Goal: Task Accomplishment & Management: Manage account settings

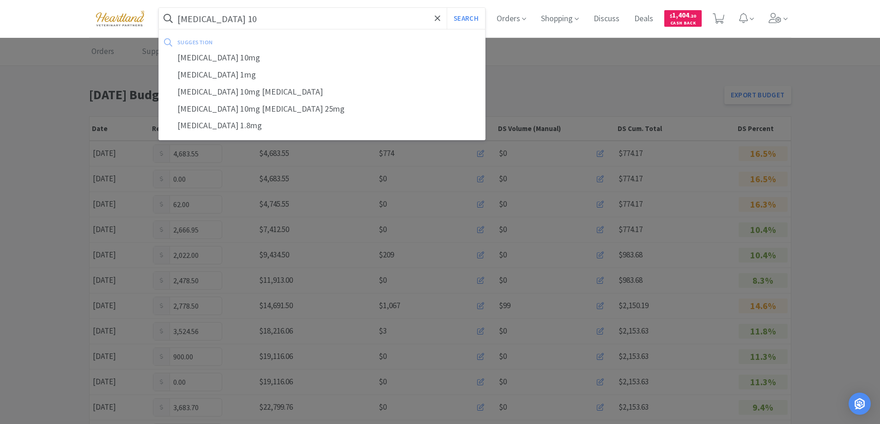
type input "[MEDICAL_DATA] 10"
click at [446, 8] on button "Search" at bounding box center [465, 18] width 38 height 21
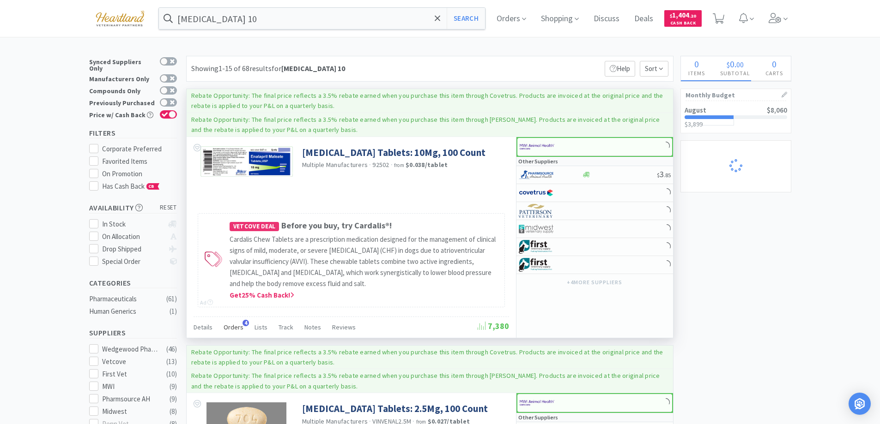
click at [228, 326] on span "Orders" at bounding box center [233, 327] width 20 height 8
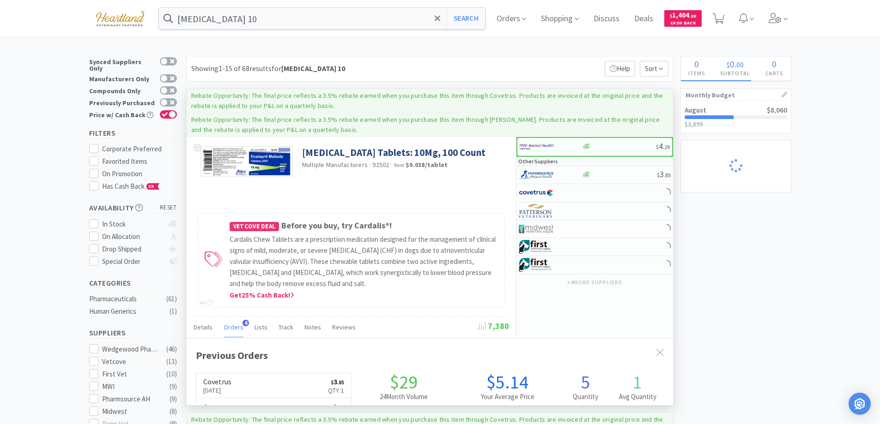
scroll to position [239, 486]
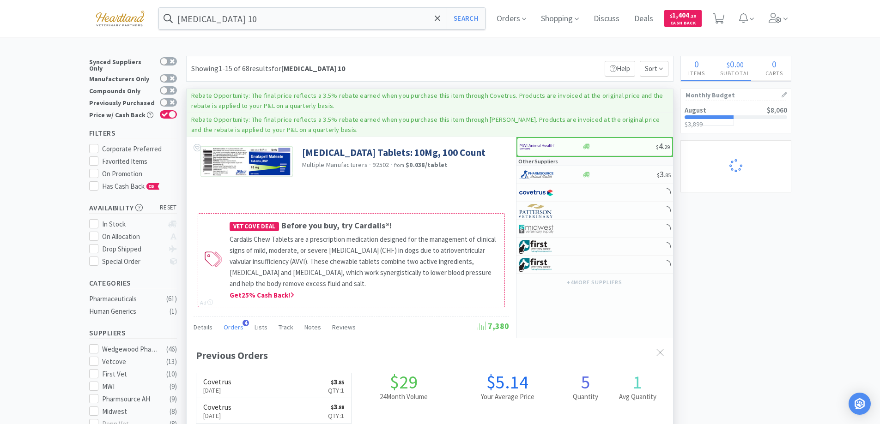
select select "1"
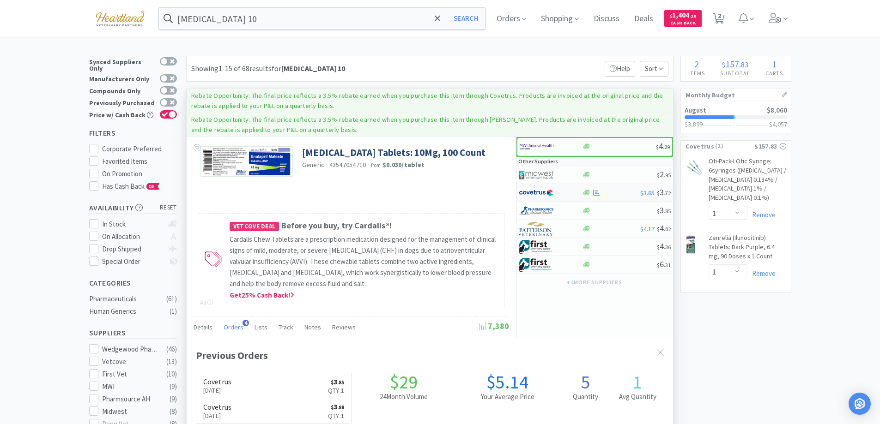
click at [566, 191] on div at bounding box center [543, 193] width 51 height 16
select select "1"
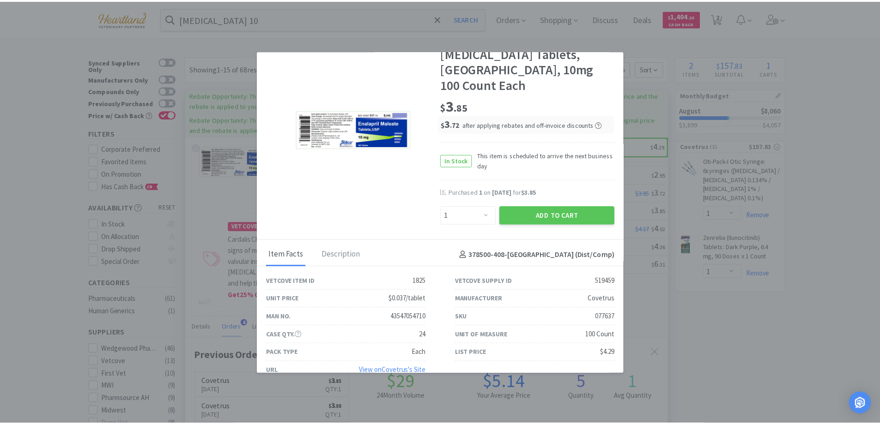
scroll to position [0, 0]
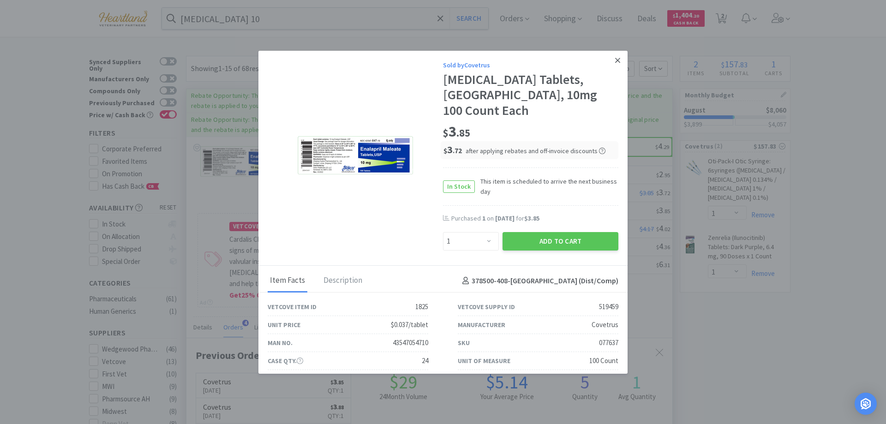
click at [615, 59] on icon at bounding box center [617, 60] width 5 height 8
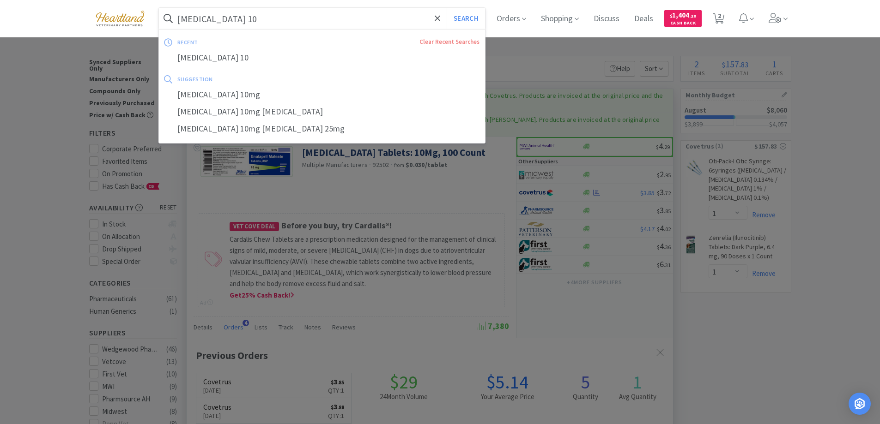
click at [252, 22] on input "[MEDICAL_DATA] 10" at bounding box center [322, 18] width 326 height 21
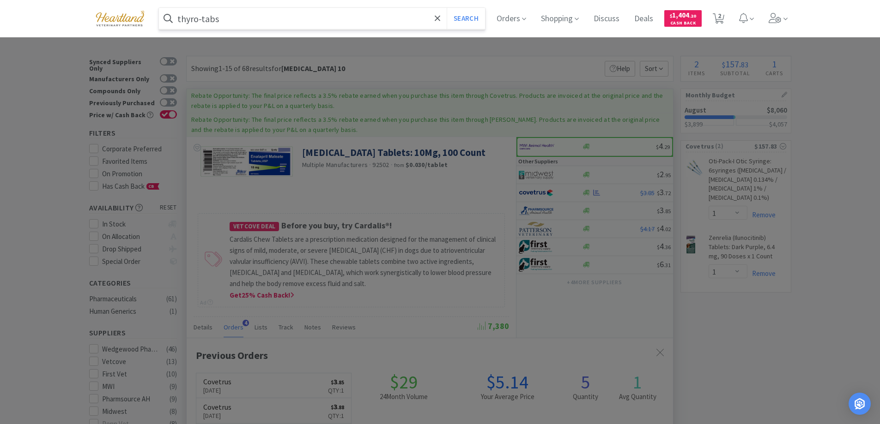
type input "thyro-tabs"
click at [446, 8] on button "Search" at bounding box center [465, 18] width 38 height 21
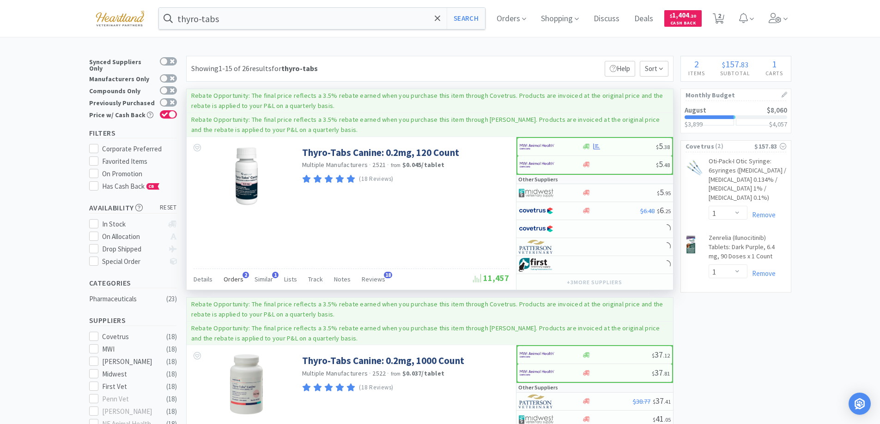
click at [230, 282] on span "Orders" at bounding box center [233, 279] width 20 height 8
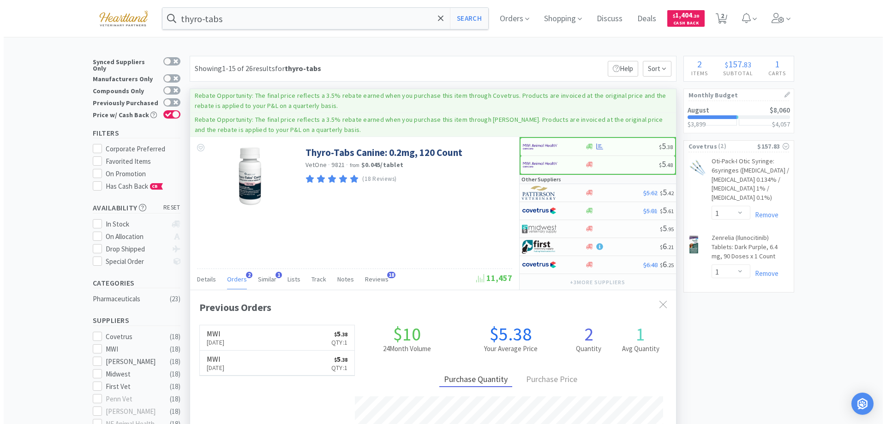
scroll to position [239, 486]
click at [567, 148] on div at bounding box center [544, 147] width 51 height 16
select select "1"
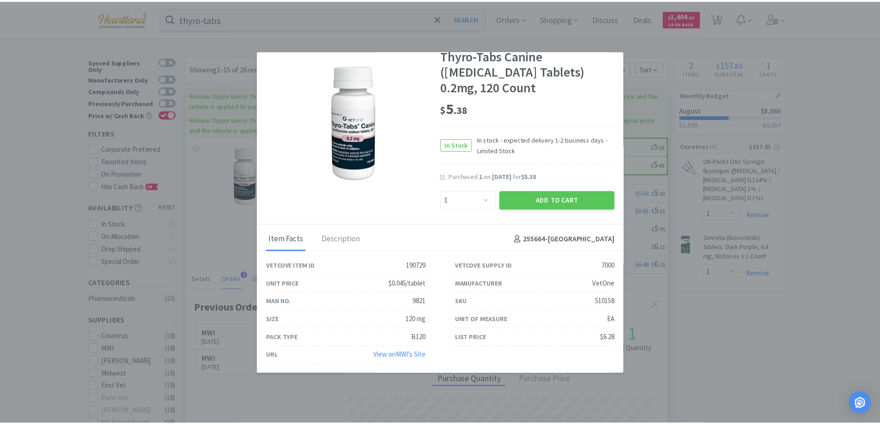
scroll to position [0, 0]
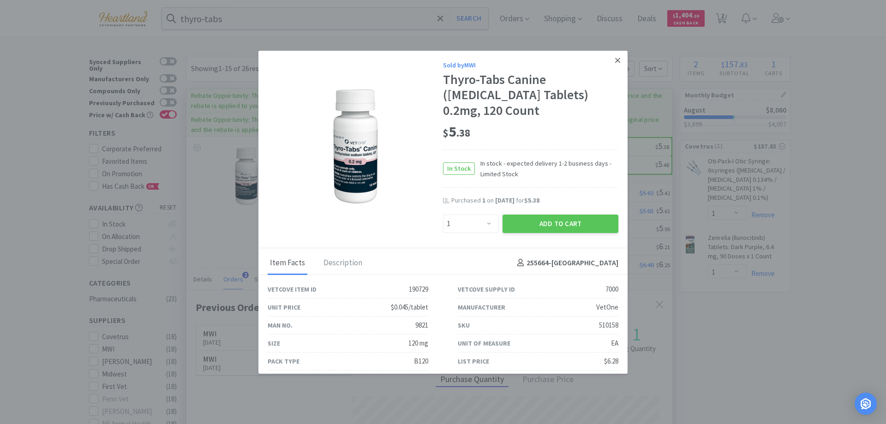
click at [615, 58] on icon at bounding box center [617, 60] width 5 height 8
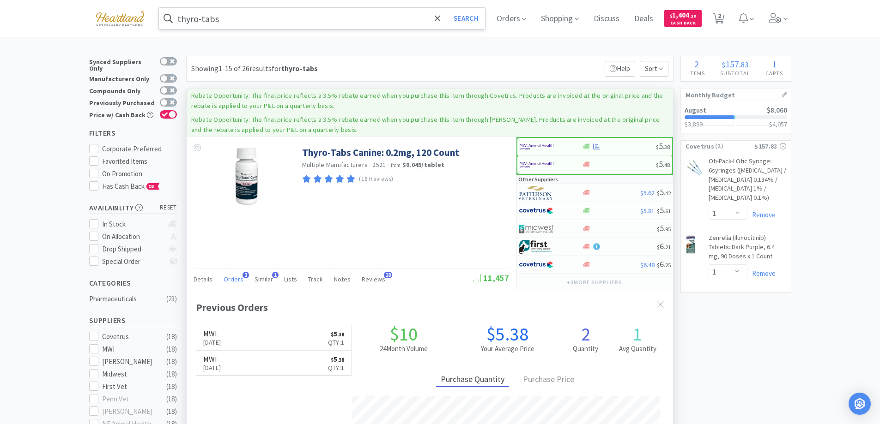
click at [256, 25] on input "thyro-tabs" at bounding box center [322, 18] width 326 height 21
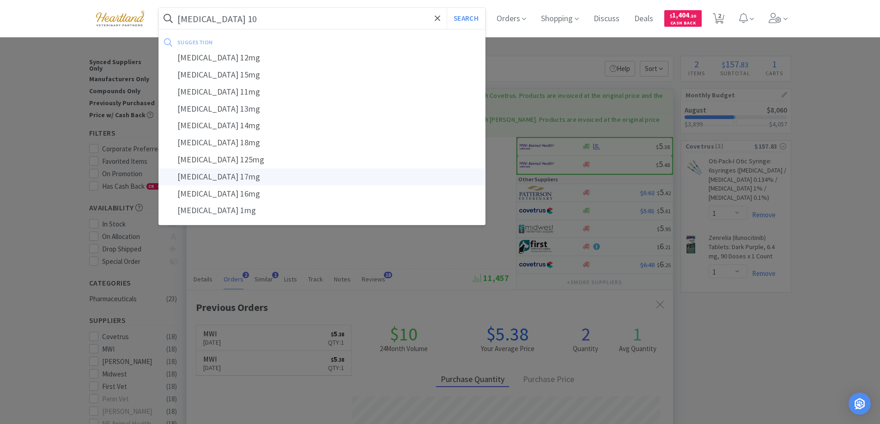
type input "[MEDICAL_DATA] 10"
click at [446, 8] on button "Search" at bounding box center [465, 18] width 38 height 21
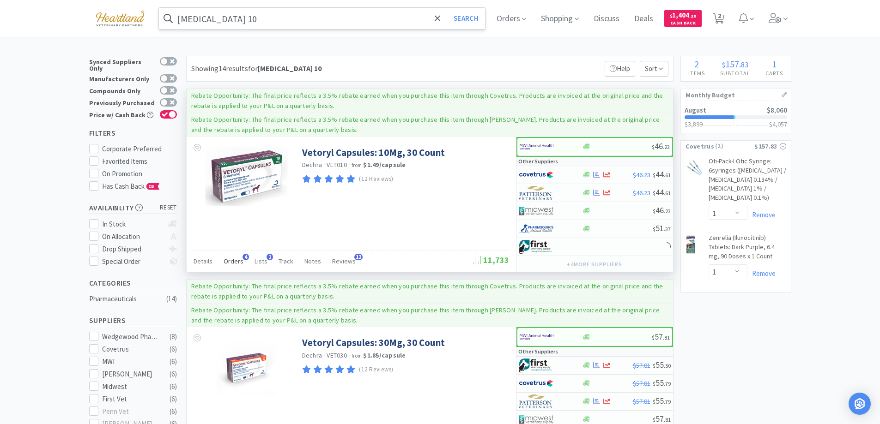
click at [242, 255] on span "4" at bounding box center [245, 257] width 6 height 6
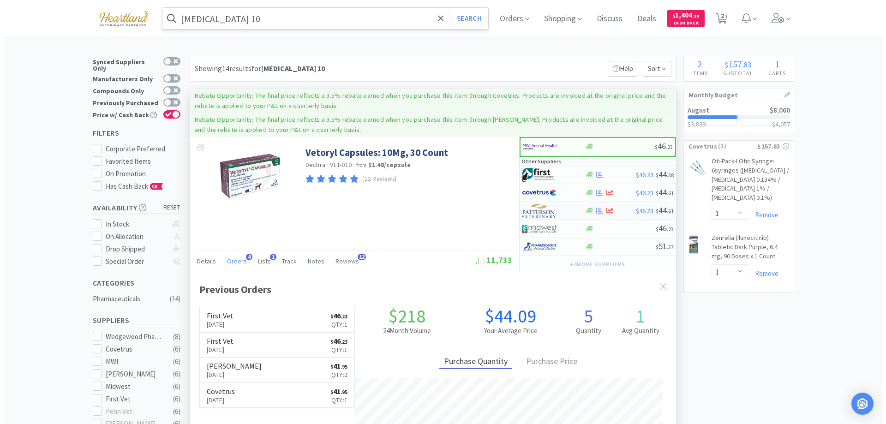
scroll to position [239, 486]
click at [567, 176] on div at bounding box center [543, 175] width 51 height 16
select select "1"
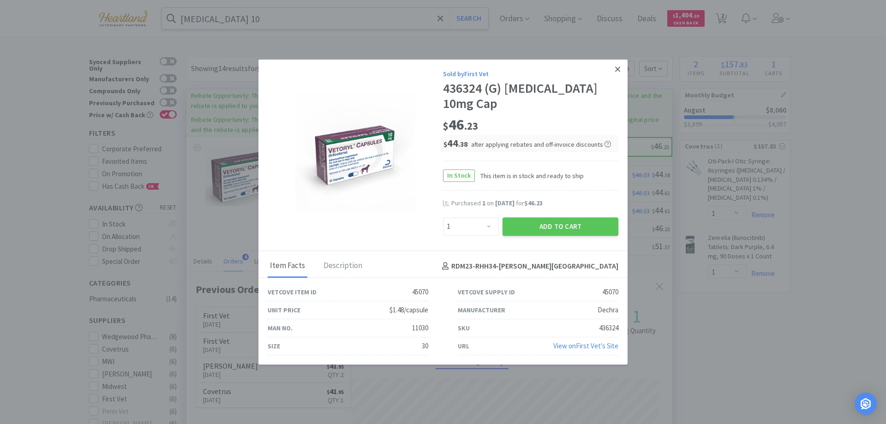
click at [617, 73] on icon at bounding box center [617, 69] width 5 height 8
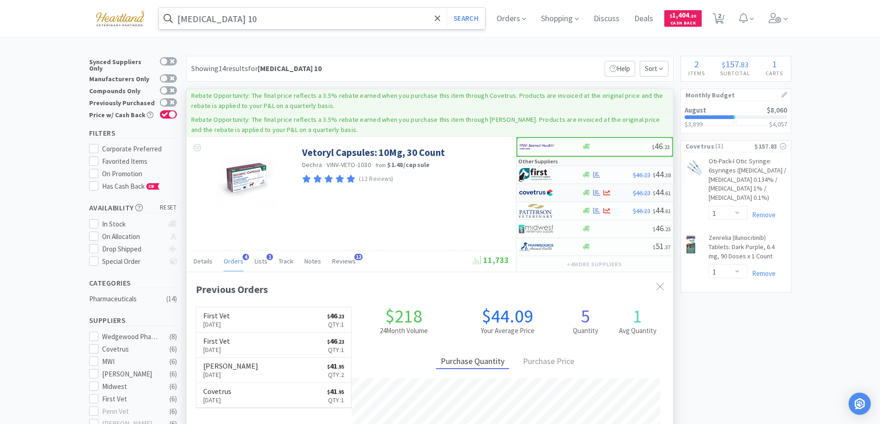
click at [561, 196] on div at bounding box center [543, 193] width 51 height 16
select select "1"
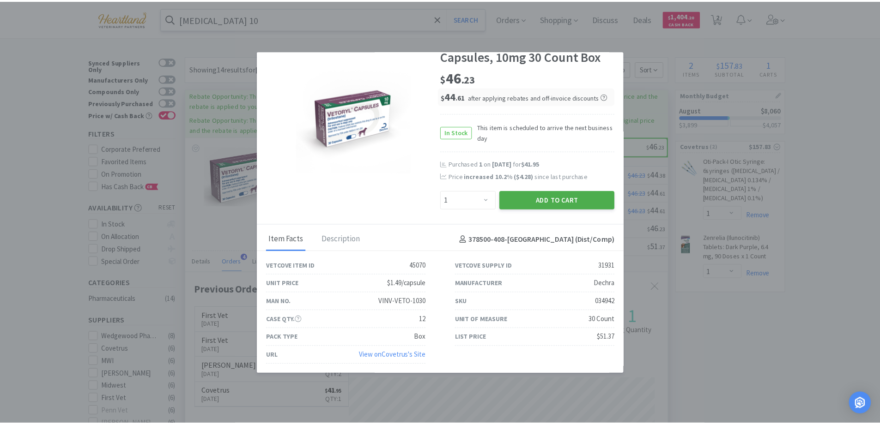
scroll to position [0, 0]
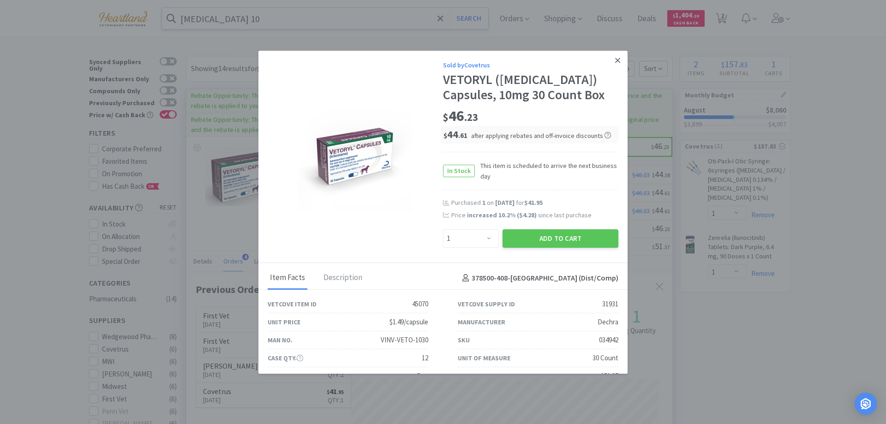
click at [615, 56] on icon at bounding box center [617, 60] width 5 height 8
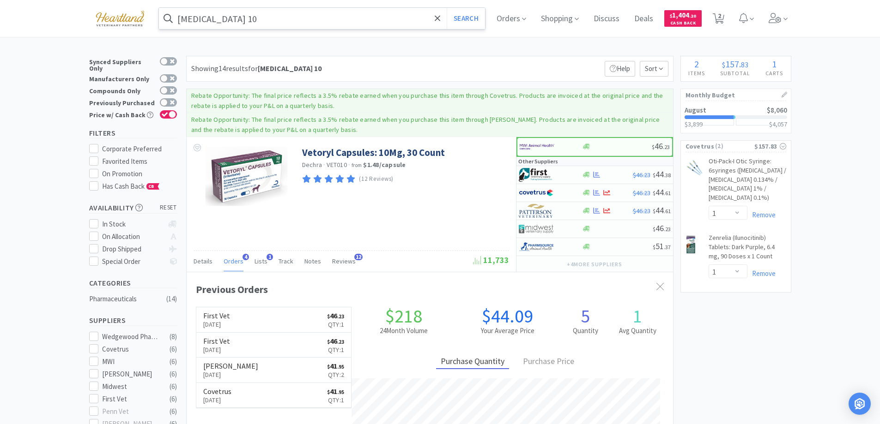
click at [236, 18] on input "[MEDICAL_DATA] 10" at bounding box center [322, 18] width 326 height 21
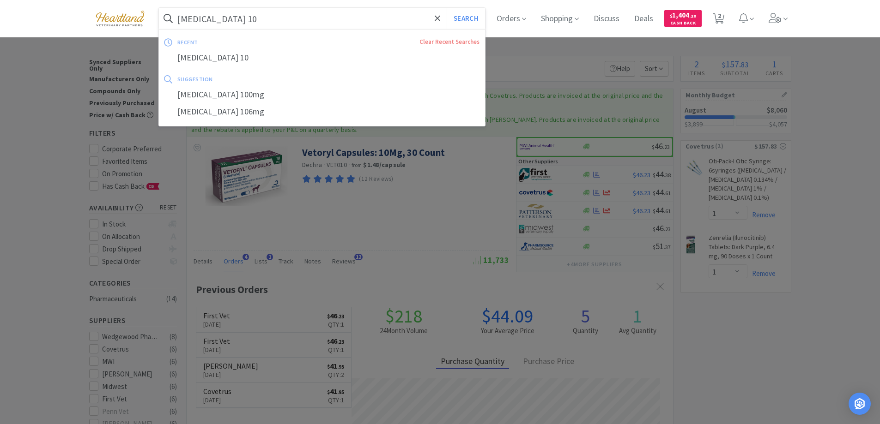
click at [236, 18] on input "[MEDICAL_DATA] 10" at bounding box center [322, 18] width 326 height 21
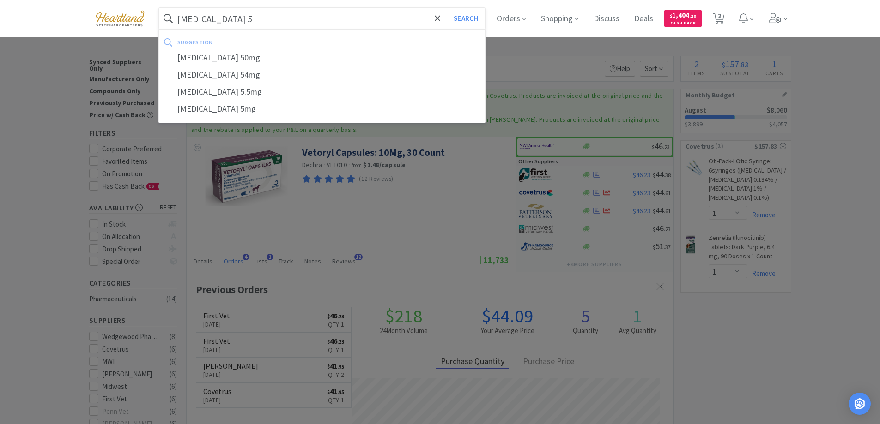
type input "[MEDICAL_DATA] 5"
click at [446, 8] on button "Search" at bounding box center [465, 18] width 38 height 21
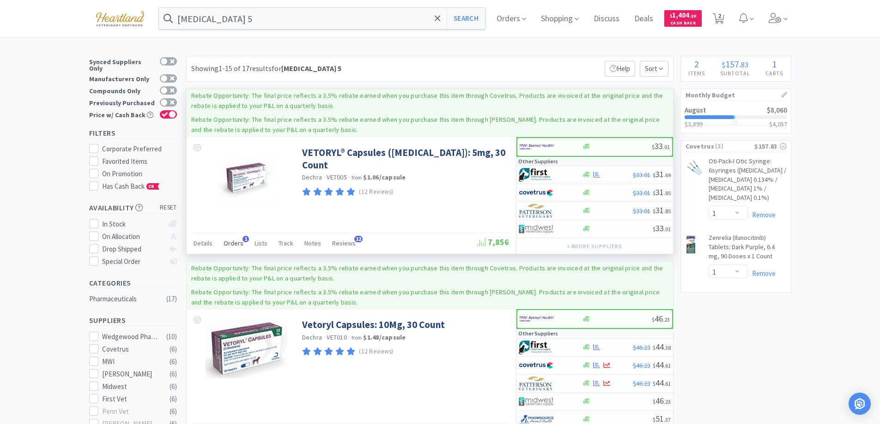
click at [230, 245] on span "Orders" at bounding box center [233, 243] width 20 height 8
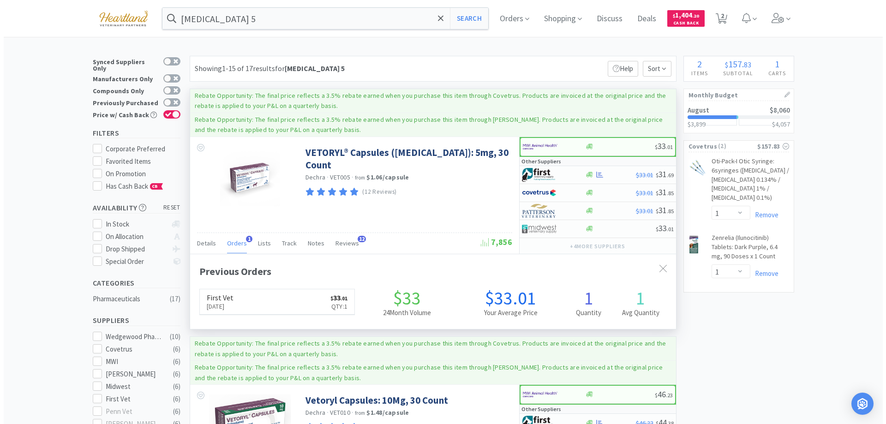
scroll to position [239, 486]
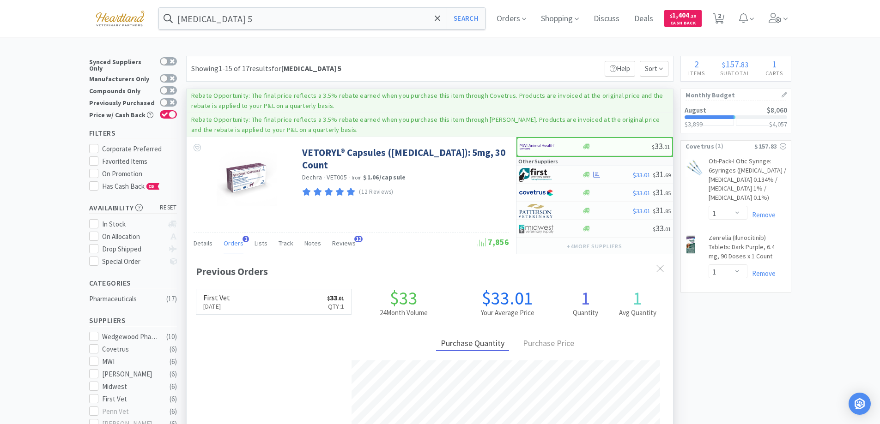
click at [230, 245] on span "Orders" at bounding box center [233, 243] width 20 height 8
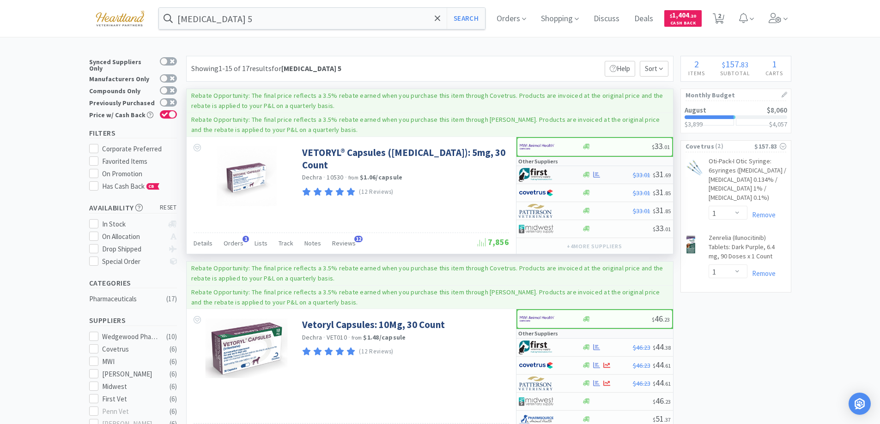
click at [571, 174] on div at bounding box center [549, 175] width 63 height 16
select select "1"
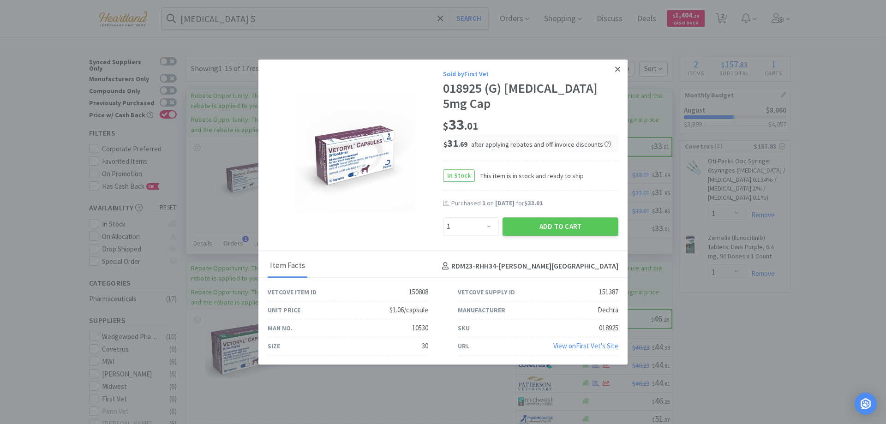
click at [616, 72] on icon at bounding box center [617, 68] width 5 height 5
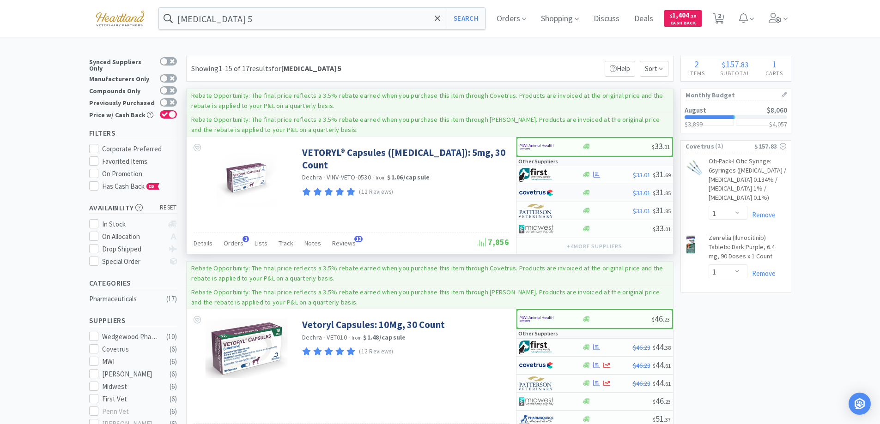
click at [563, 195] on div at bounding box center [543, 193] width 51 height 16
select select "1"
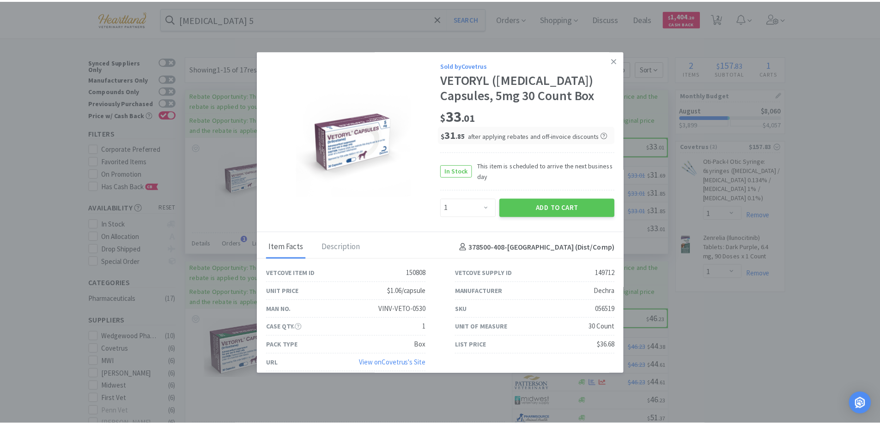
scroll to position [8, 0]
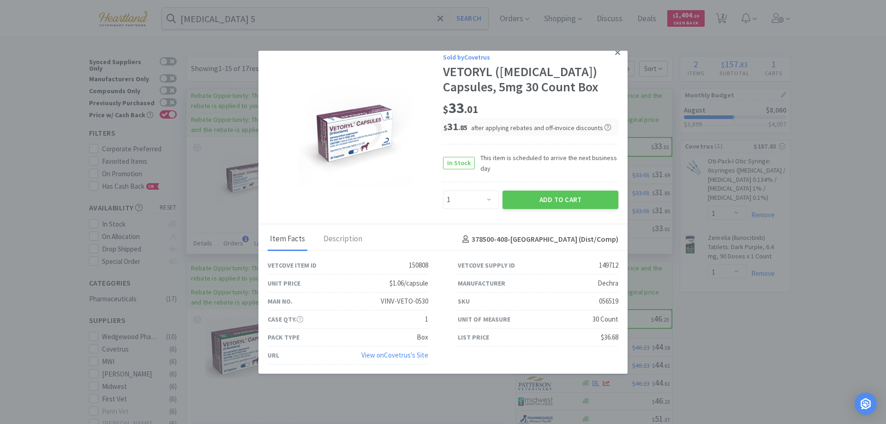
click at [615, 54] on icon at bounding box center [617, 52] width 5 height 5
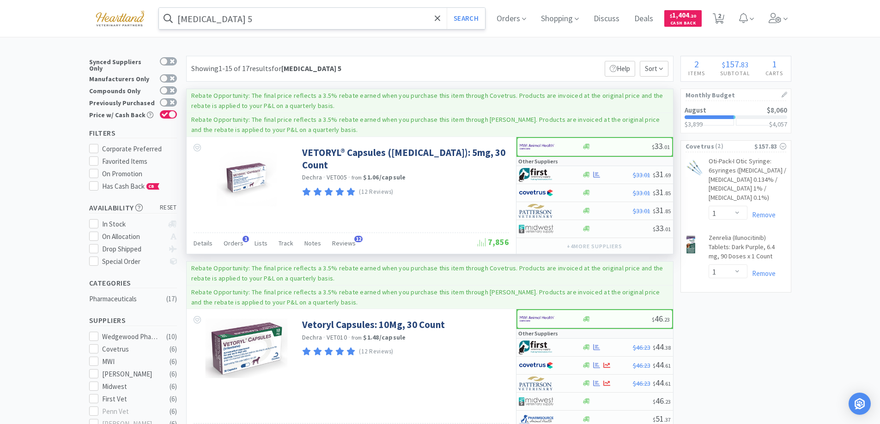
click at [287, 24] on input "[MEDICAL_DATA] 5" at bounding box center [322, 18] width 326 height 21
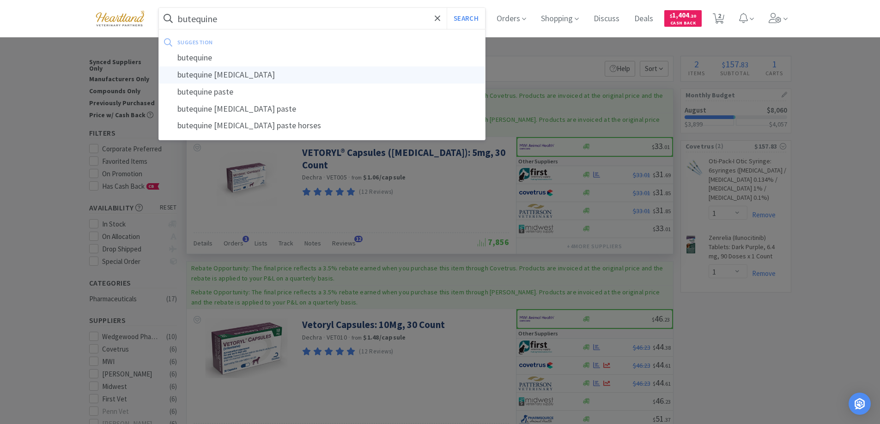
type input "butequine [MEDICAL_DATA]"
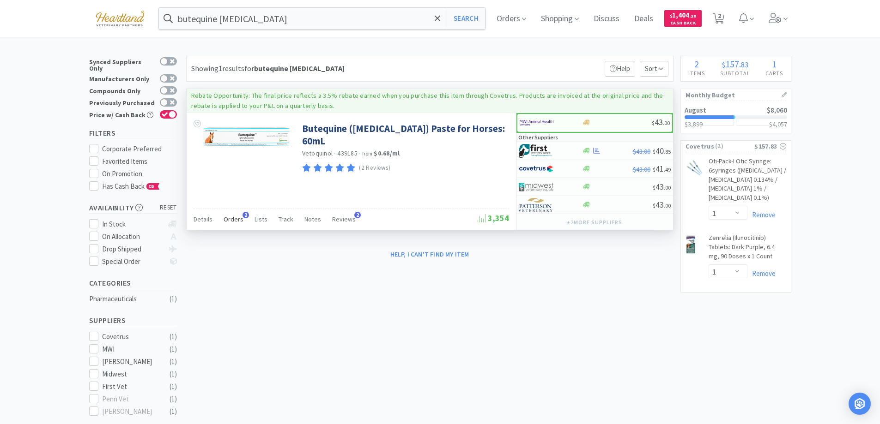
click at [229, 221] on span "Orders" at bounding box center [233, 219] width 20 height 8
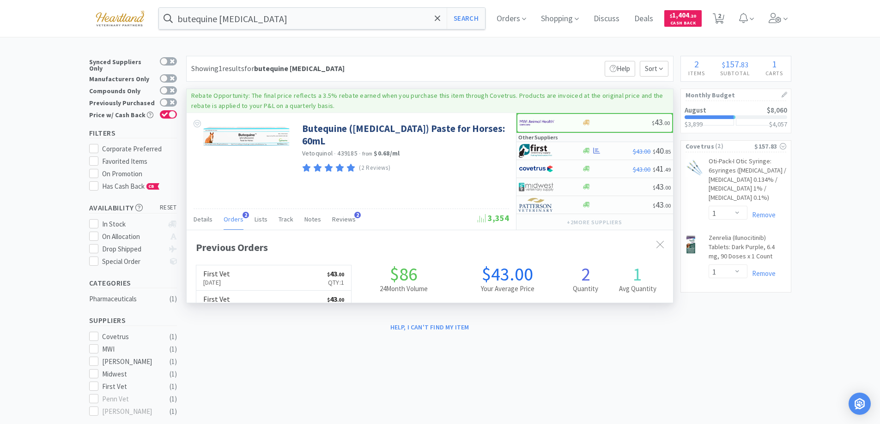
scroll to position [239, 486]
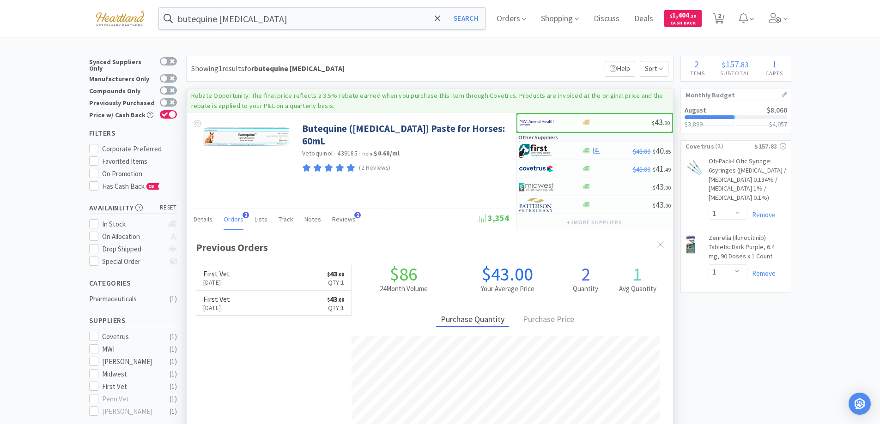
click at [229, 221] on span "Orders" at bounding box center [233, 219] width 20 height 8
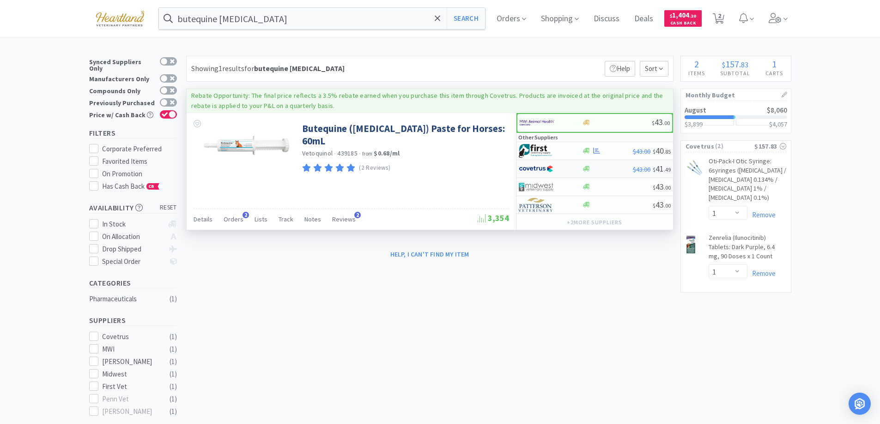
click at [569, 166] on div at bounding box center [543, 169] width 51 height 16
select select "1"
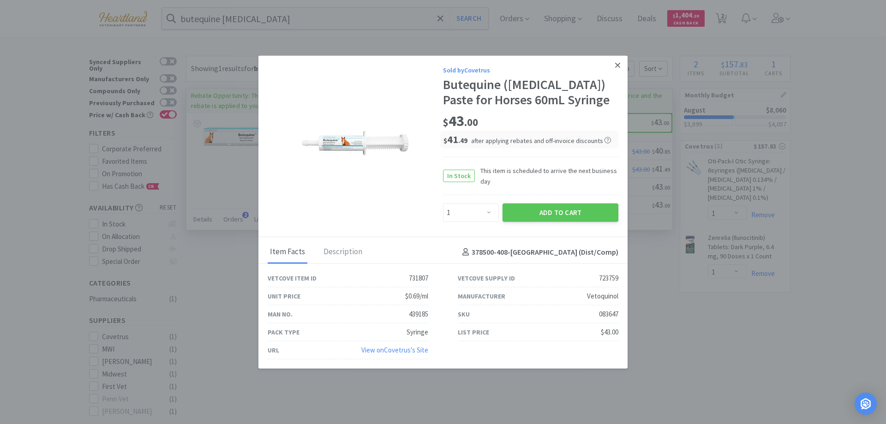
click at [617, 65] on icon at bounding box center [617, 65] width 5 height 8
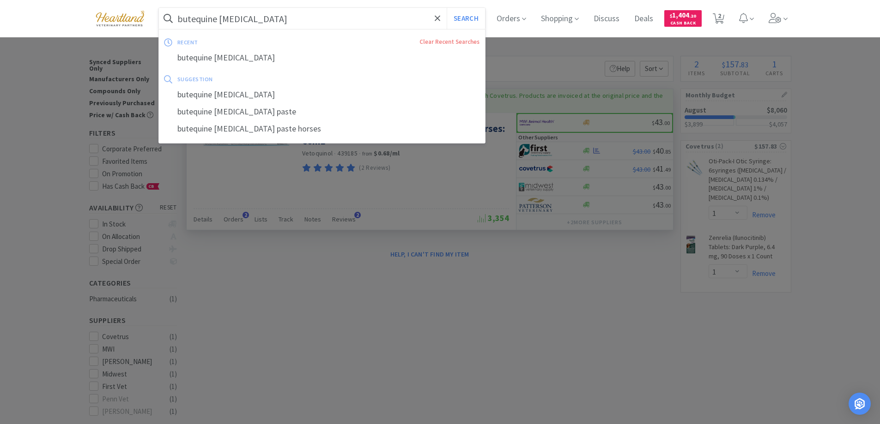
click at [350, 24] on input "butequine [MEDICAL_DATA]" at bounding box center [322, 18] width 326 height 21
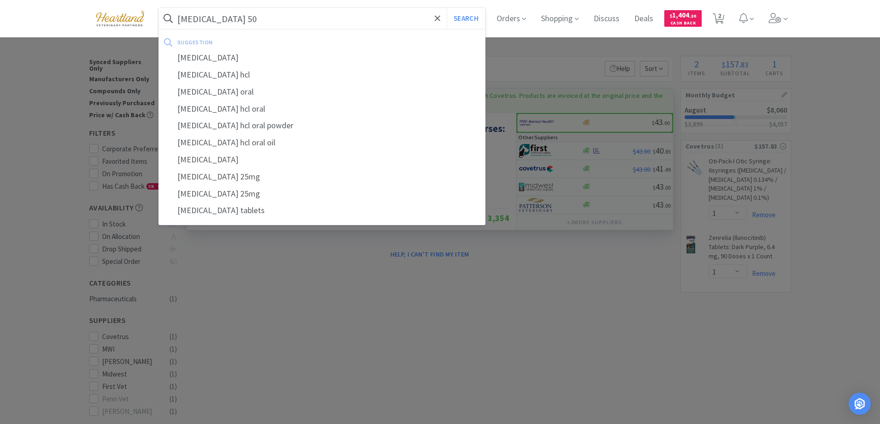
type input "[MEDICAL_DATA] 50"
click at [446, 8] on button "Search" at bounding box center [465, 18] width 38 height 21
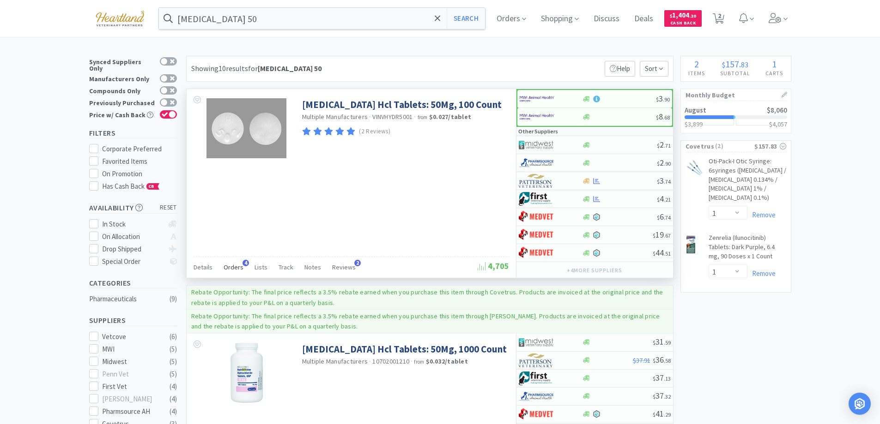
click at [233, 264] on span "Orders" at bounding box center [233, 267] width 20 height 8
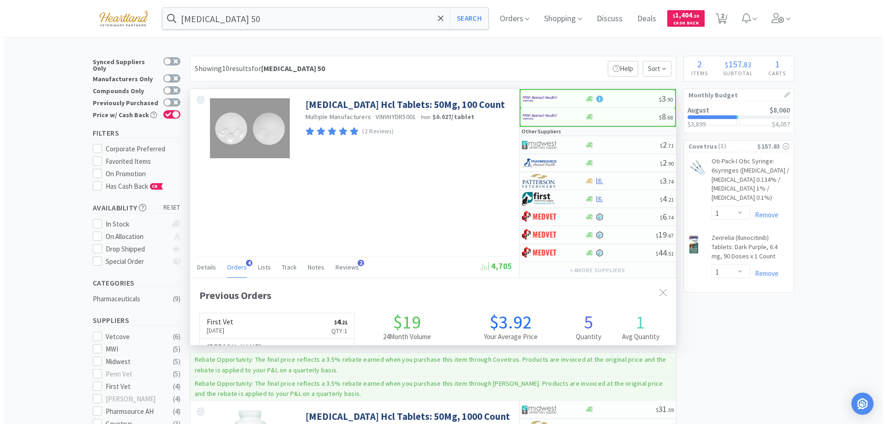
scroll to position [239, 486]
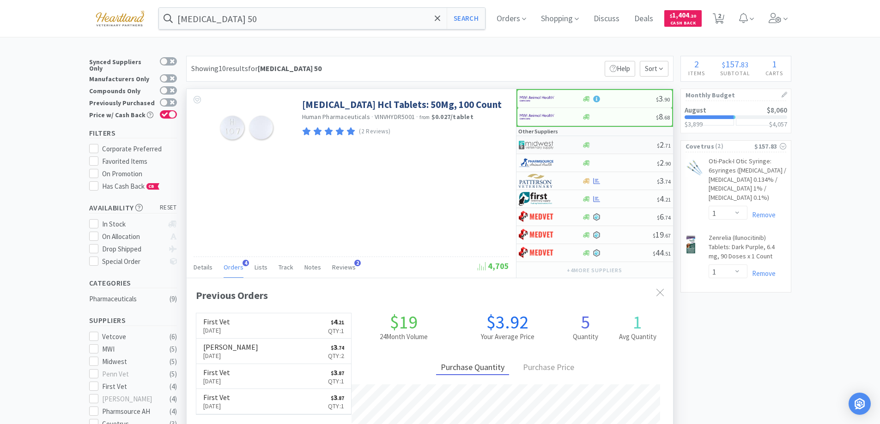
click at [560, 143] on div at bounding box center [543, 145] width 51 height 16
select select "1"
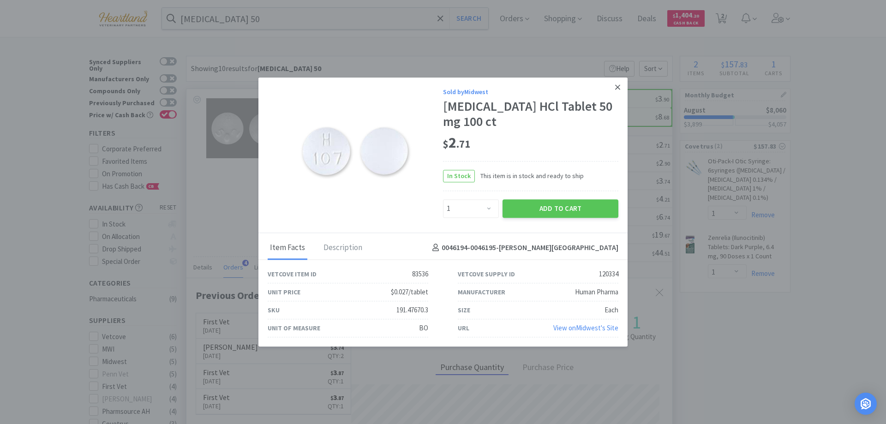
click at [615, 83] on link at bounding box center [618, 88] width 16 height 20
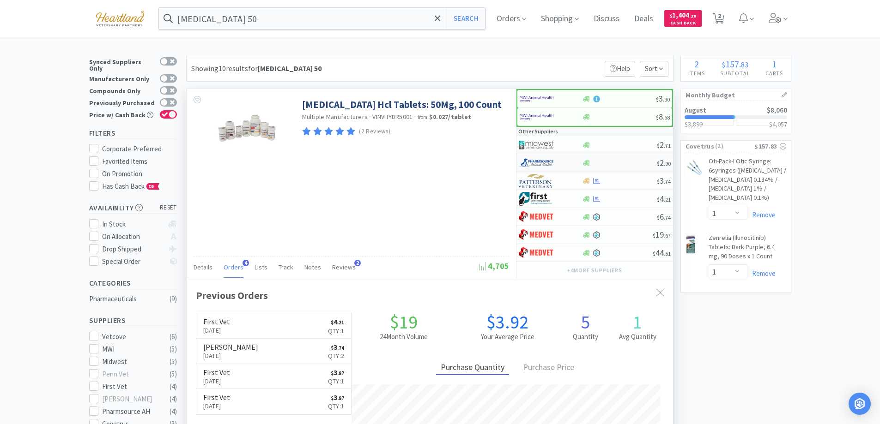
click at [567, 157] on div at bounding box center [543, 163] width 51 height 16
select select "1"
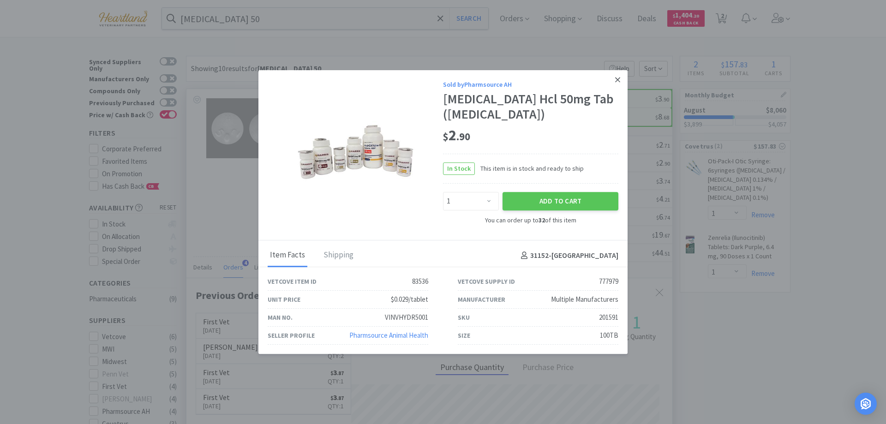
click at [615, 82] on link at bounding box center [618, 80] width 16 height 20
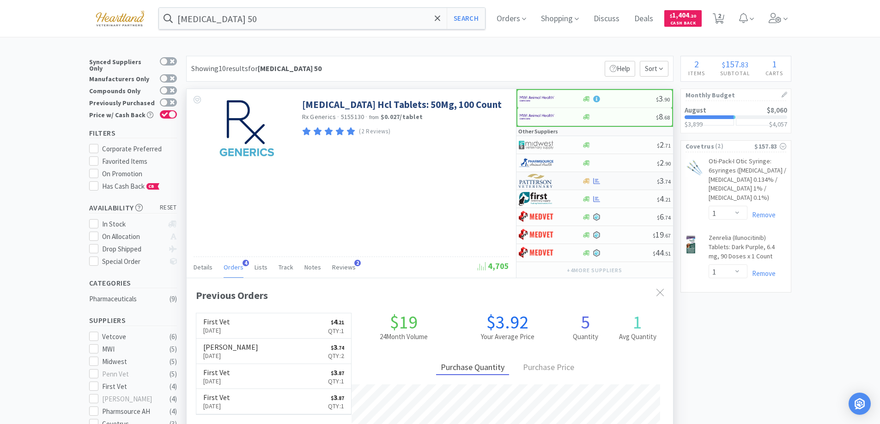
click at [558, 180] on div at bounding box center [543, 181] width 51 height 16
select select "1"
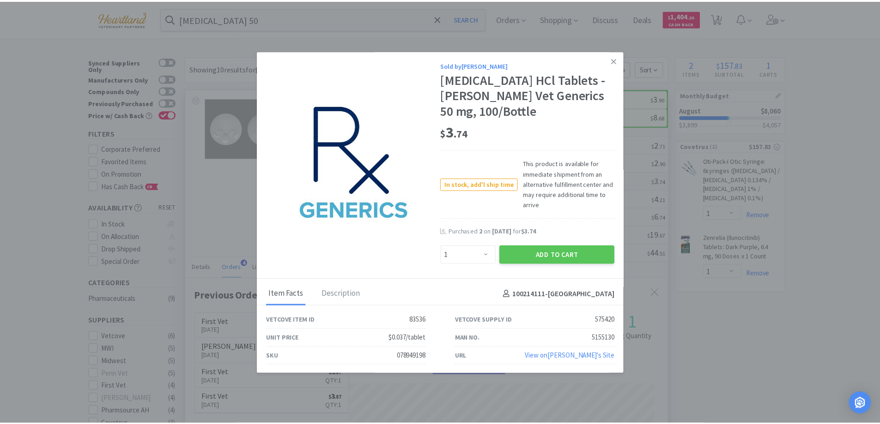
scroll to position [1, 0]
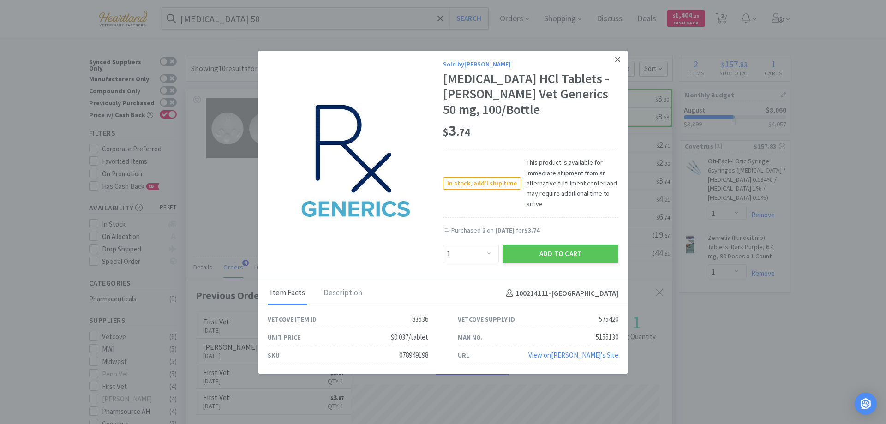
click at [615, 61] on icon at bounding box center [617, 59] width 5 height 8
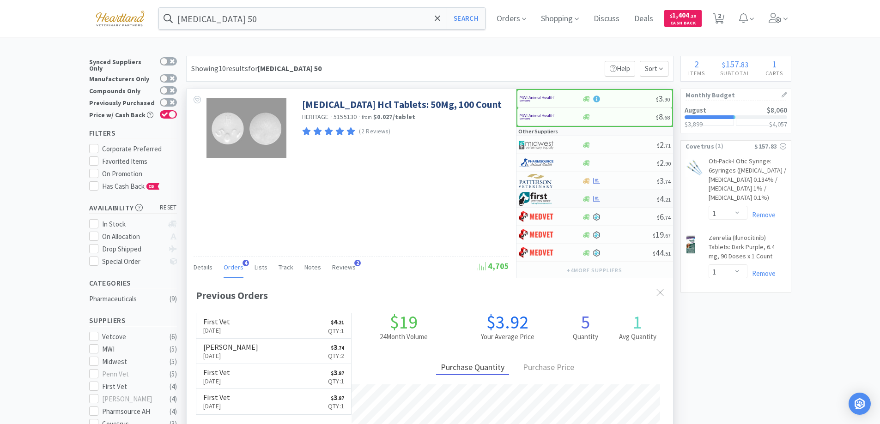
click at [557, 193] on div at bounding box center [543, 199] width 51 height 16
select select "1"
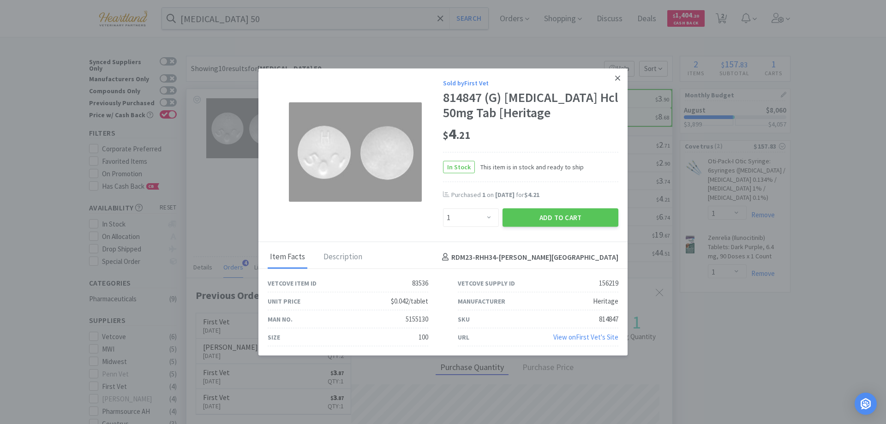
click at [621, 77] on link at bounding box center [618, 78] width 16 height 20
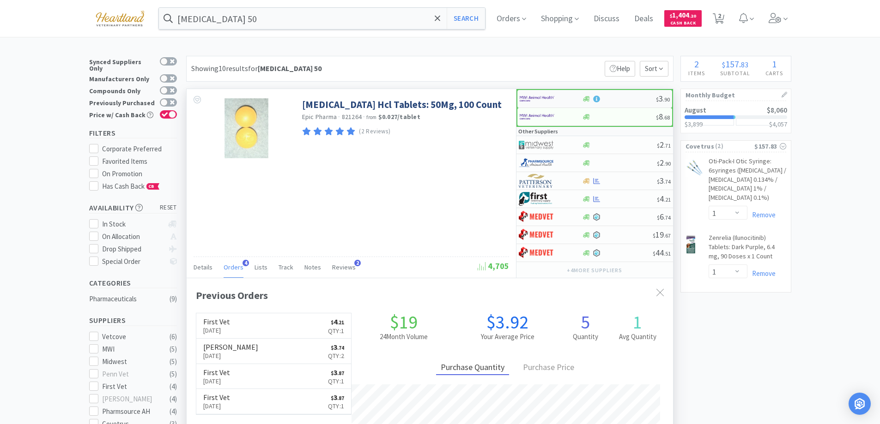
click at [557, 96] on div at bounding box center [544, 99] width 51 height 16
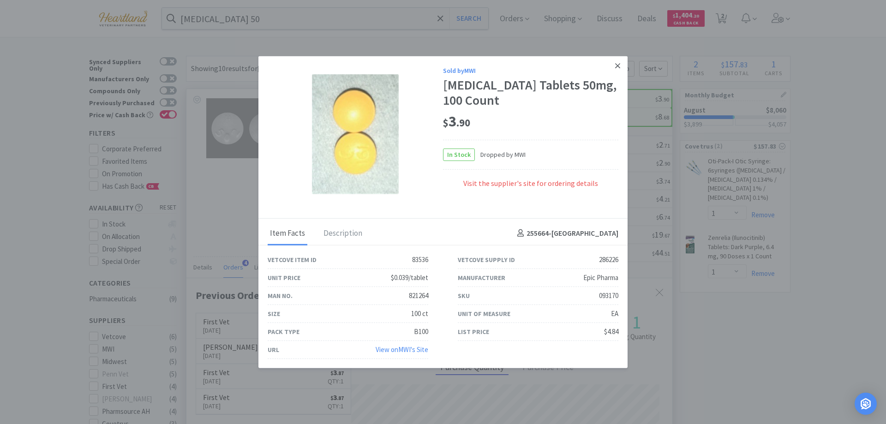
click at [618, 63] on icon at bounding box center [617, 65] width 5 height 8
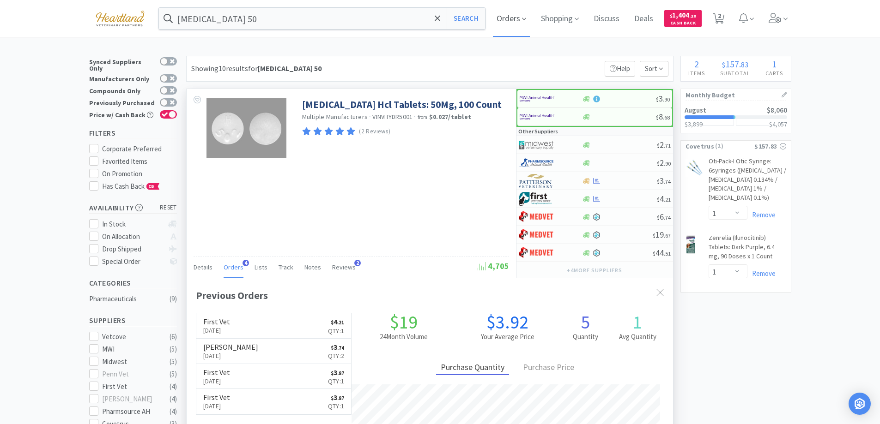
click at [526, 21] on icon at bounding box center [524, 19] width 4 height 8
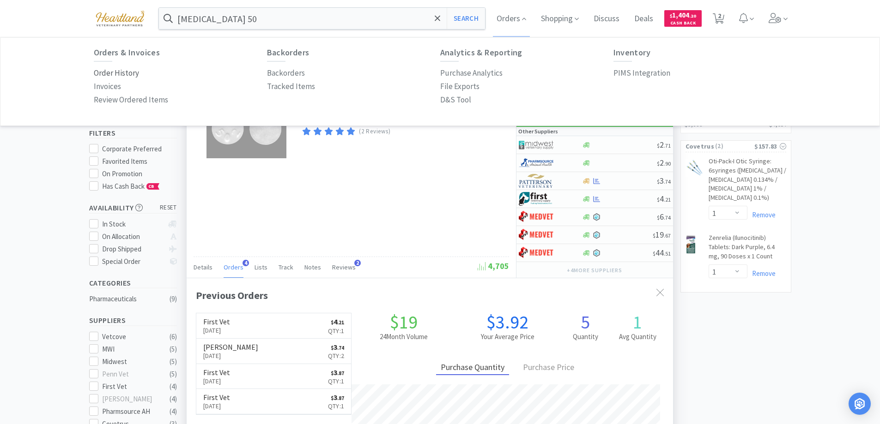
click at [112, 72] on p "Order History" at bounding box center [116, 73] width 45 height 12
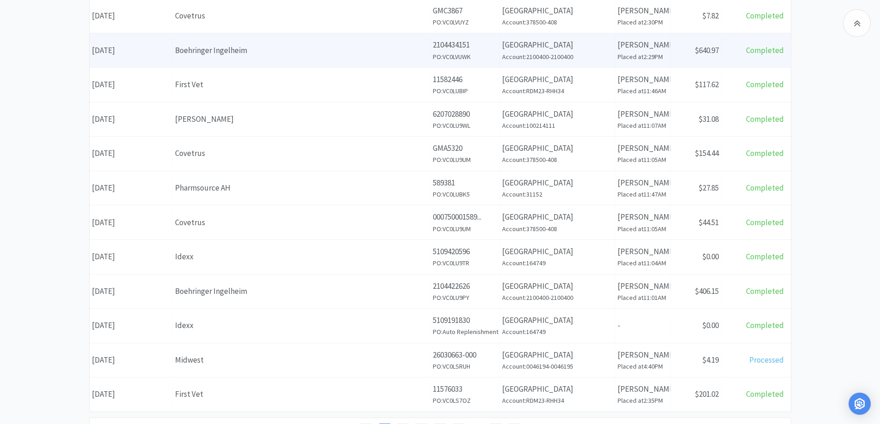
scroll to position [323, 0]
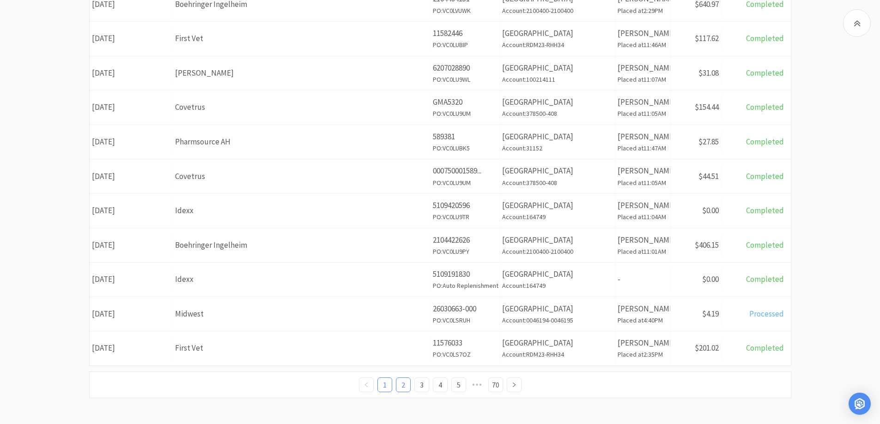
click at [400, 387] on link "2" at bounding box center [403, 385] width 14 height 14
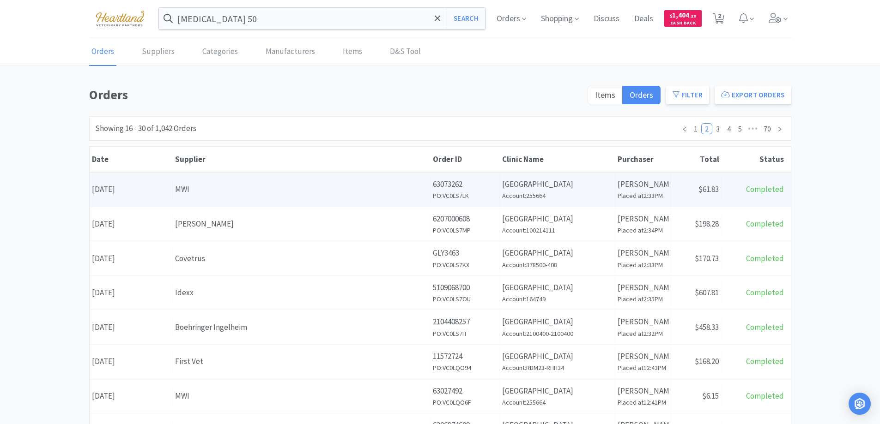
click at [264, 191] on div "MWI" at bounding box center [301, 189] width 253 height 12
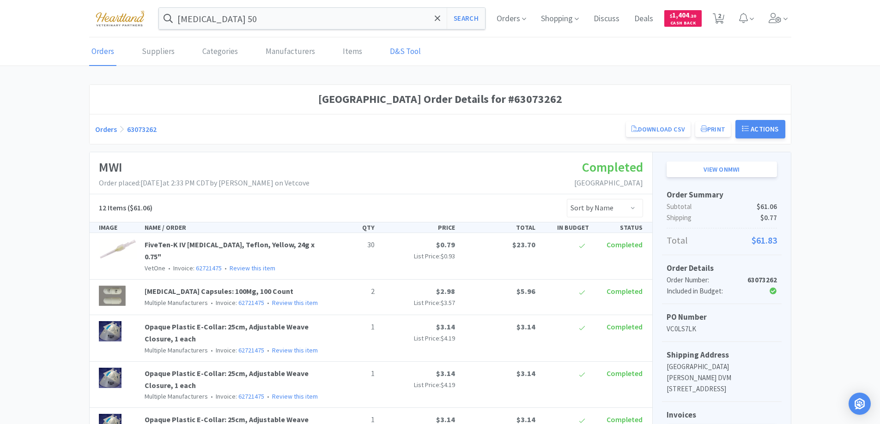
click at [398, 54] on link "D&S Tool" at bounding box center [405, 52] width 36 height 28
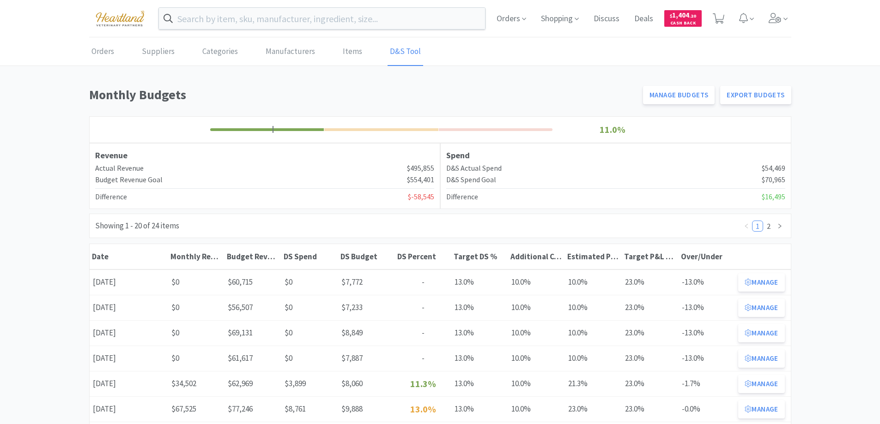
scroll to position [46, 0]
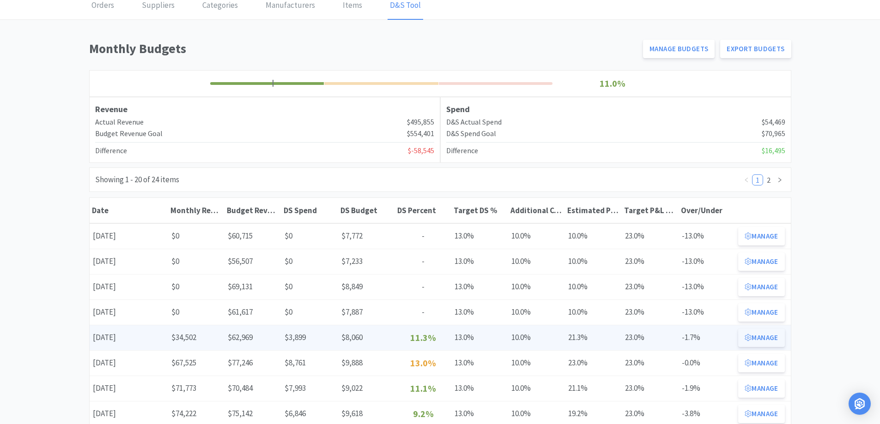
click at [757, 333] on button "Manage" at bounding box center [761, 338] width 46 height 18
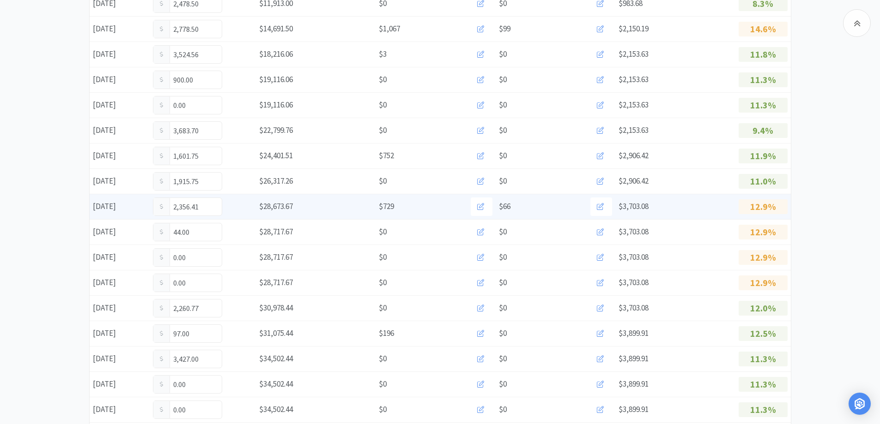
scroll to position [323, 0]
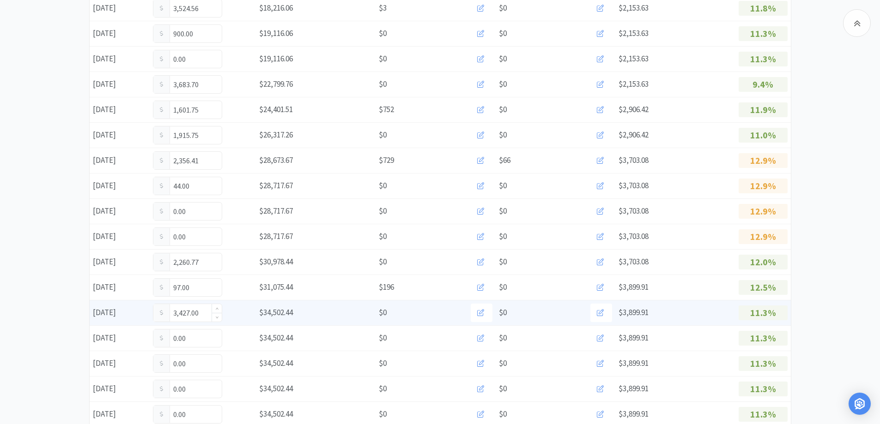
click at [200, 307] on input "3,427.00" at bounding box center [187, 313] width 68 height 18
type input "3"
type input "4,108.25"
click at [200, 314] on input "4,108.25" at bounding box center [187, 313] width 68 height 18
type input "4"
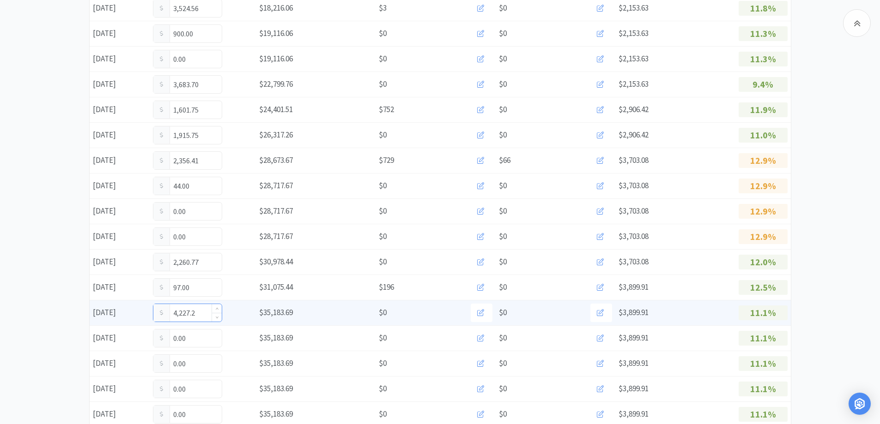
type input "4,227.25"
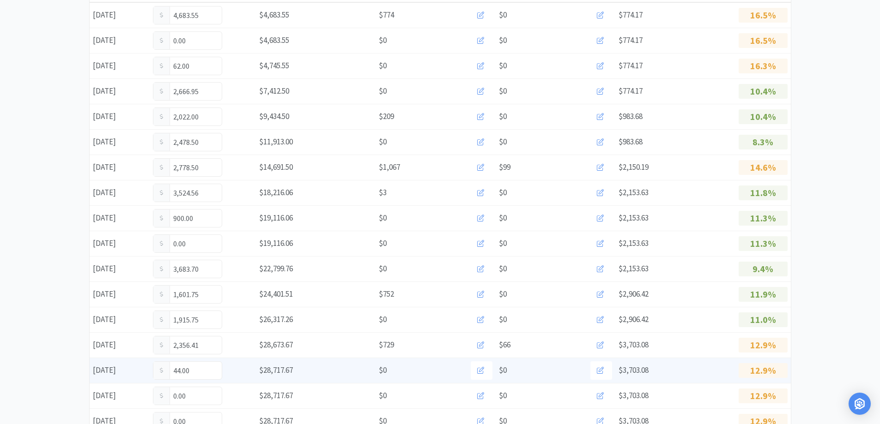
scroll to position [0, 0]
